Goal: Task Accomplishment & Management: Use online tool/utility

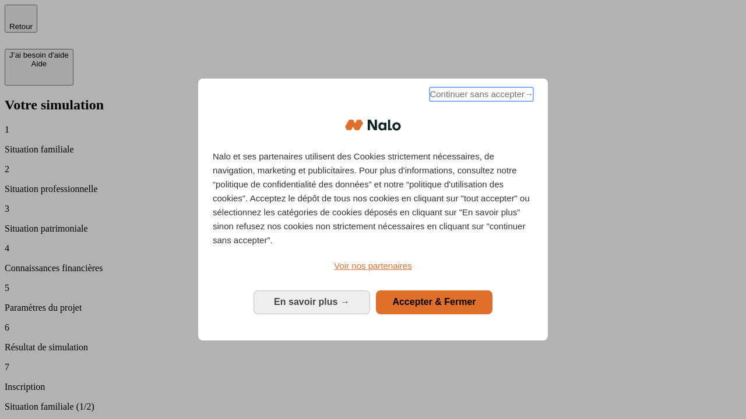
click at [480, 96] on span "Continuer sans accepter →" at bounding box center [481, 94] width 104 height 14
